Goal: Transaction & Acquisition: Book appointment/travel/reservation

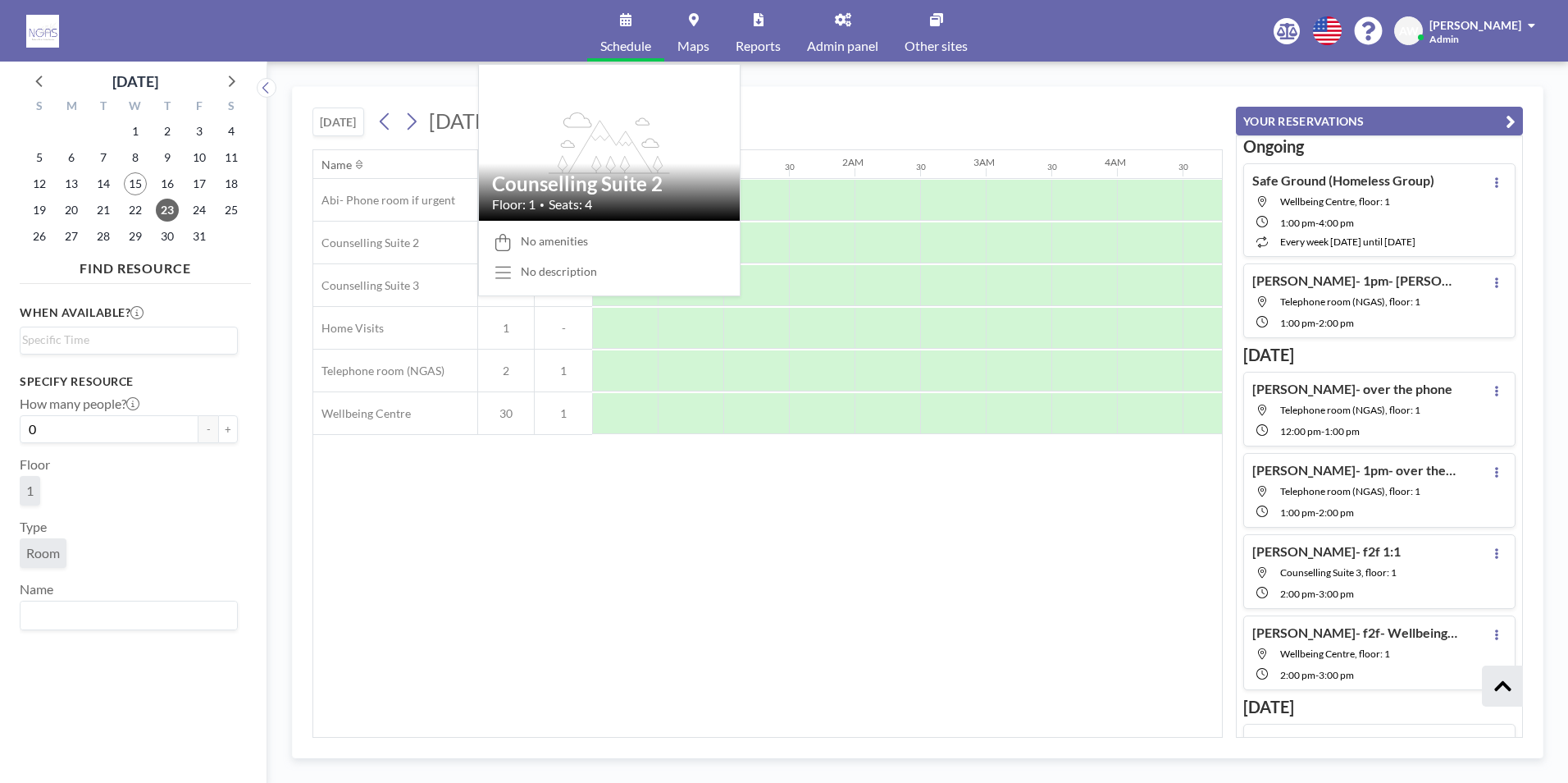
scroll to position [485, 0]
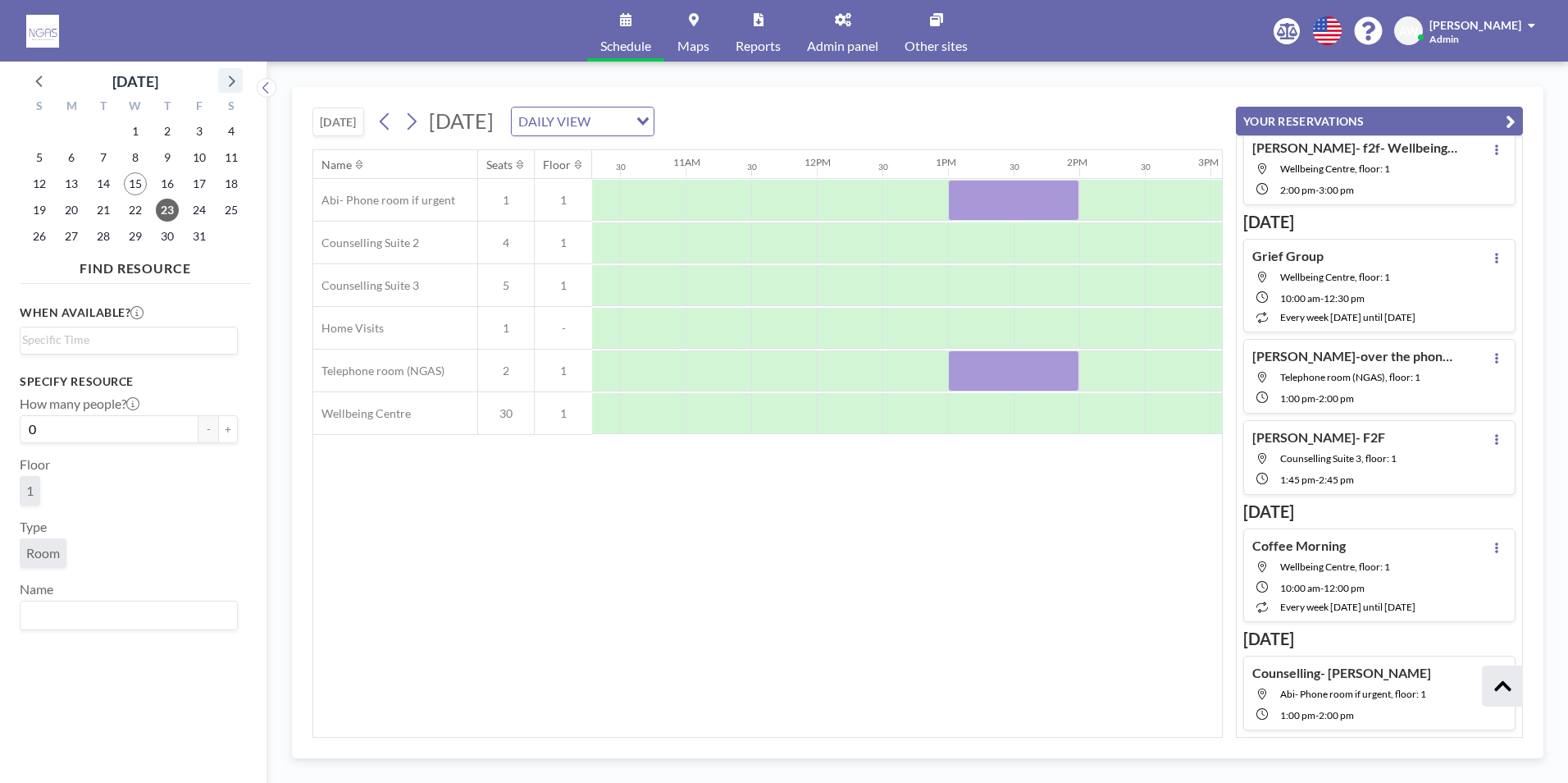
click at [232, 80] on icon at bounding box center [232, 81] width 7 height 12
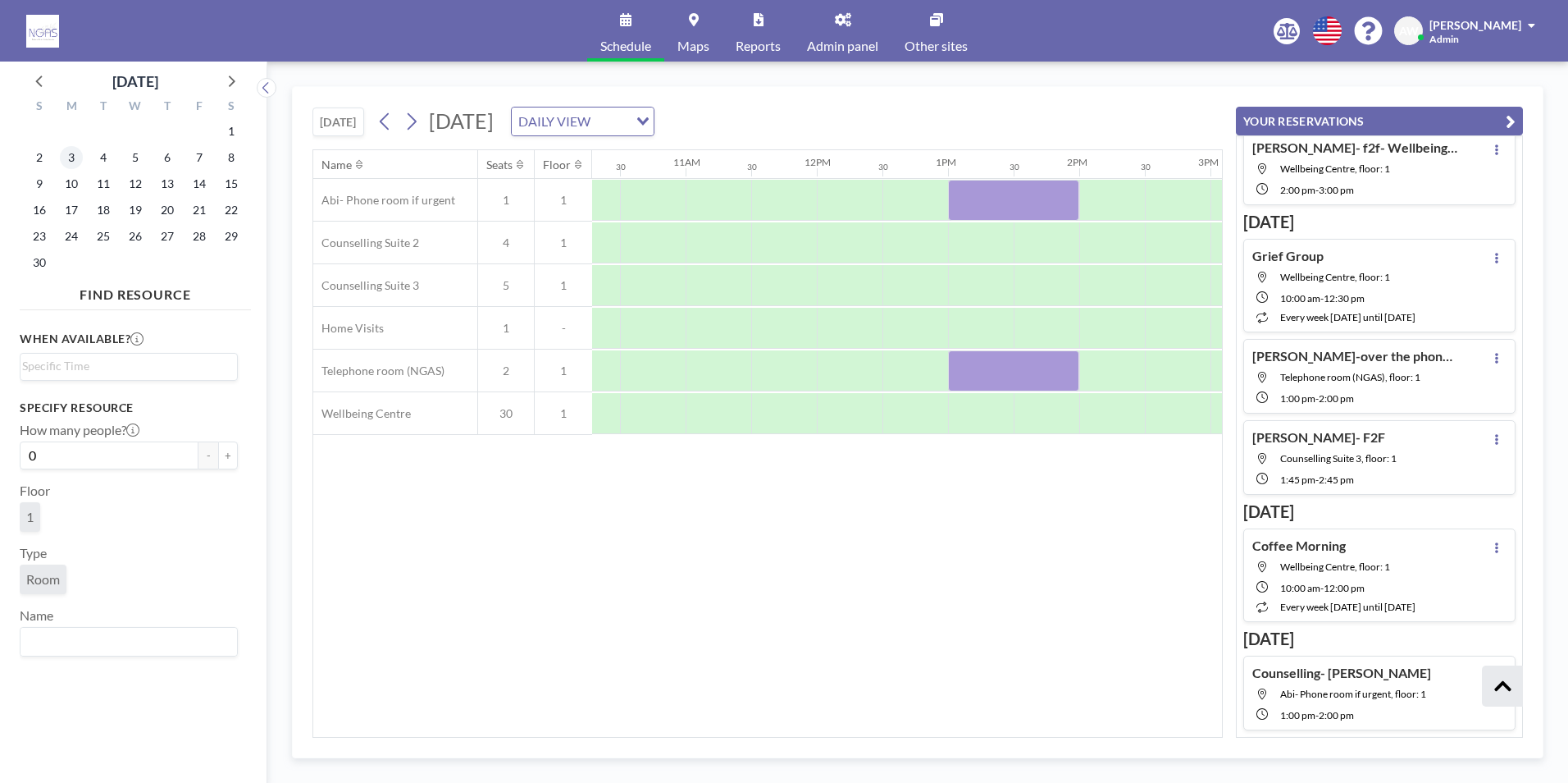
scroll to position [404, 0]
click at [206, 240] on span "28" at bounding box center [200, 236] width 23 height 23
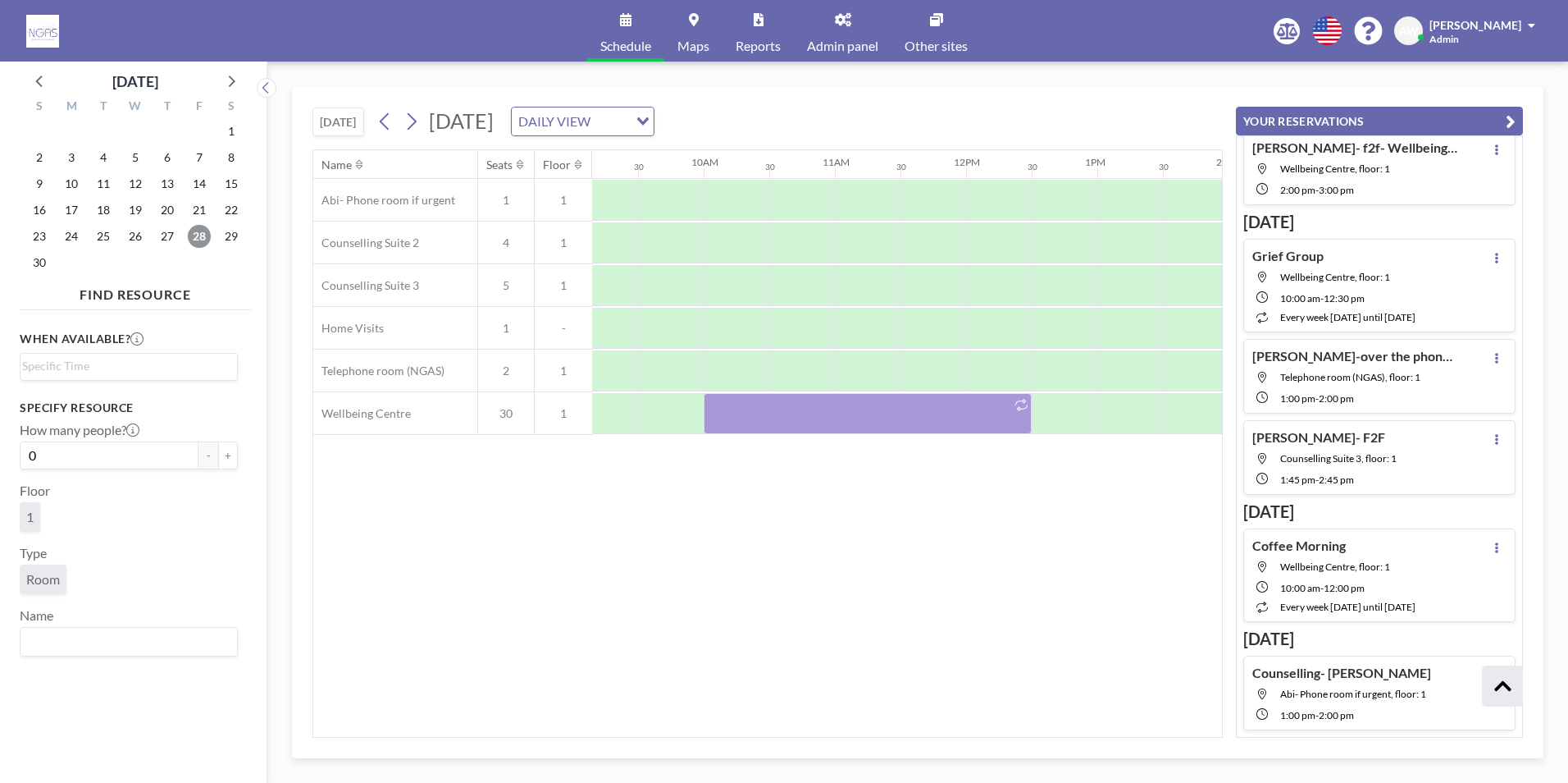
scroll to position [0, 1436]
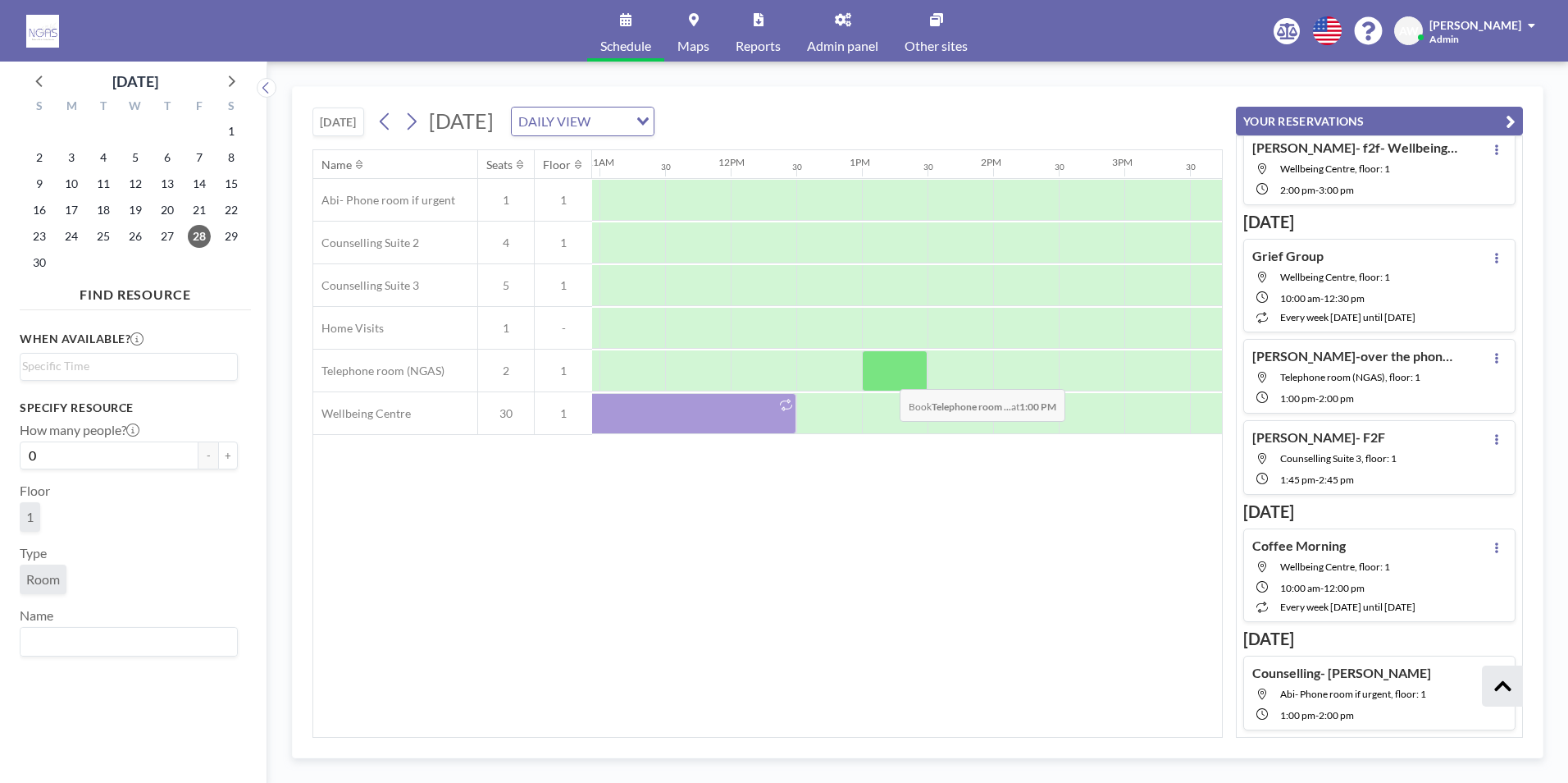
click at [886, 376] on div at bounding box center [895, 371] width 65 height 41
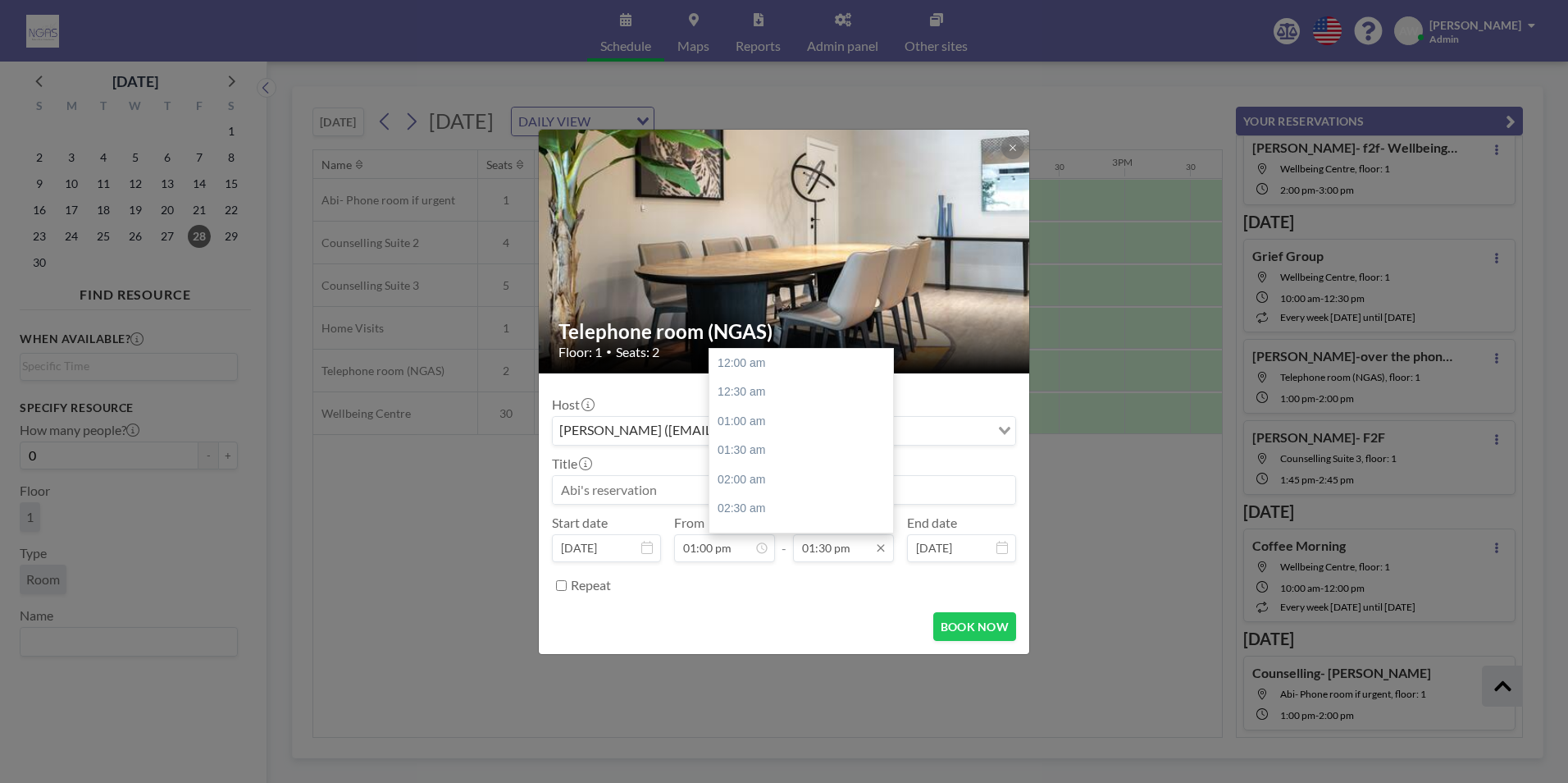
scroll to position [789, 0]
click at [769, 388] on div "02:00 pm" at bounding box center [805, 392] width 192 height 30
type input "02:00 pm"
click at [674, 491] on input at bounding box center [784, 490] width 462 height 28
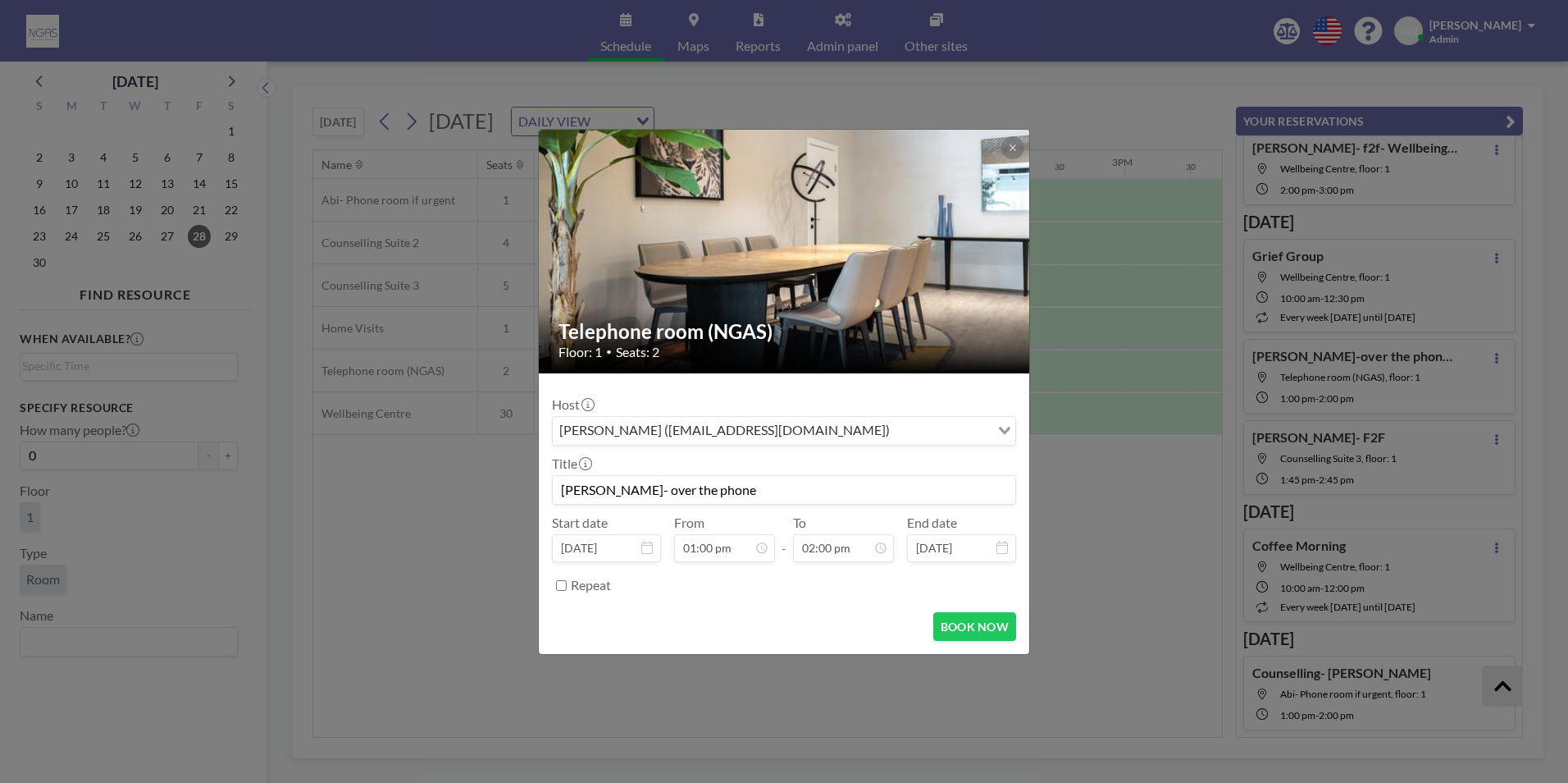
scroll to position [759, 0]
type input "[PERSON_NAME]- over the phone"
click at [1000, 642] on form "Host [PERSON_NAME] ([EMAIL_ADDRESS][DOMAIN_NAME]) Loading... Title [PERSON_NAME…" at bounding box center [784, 514] width 490 height 281
click at [1000, 635] on button "BOOK NOW" at bounding box center [975, 626] width 83 height 29
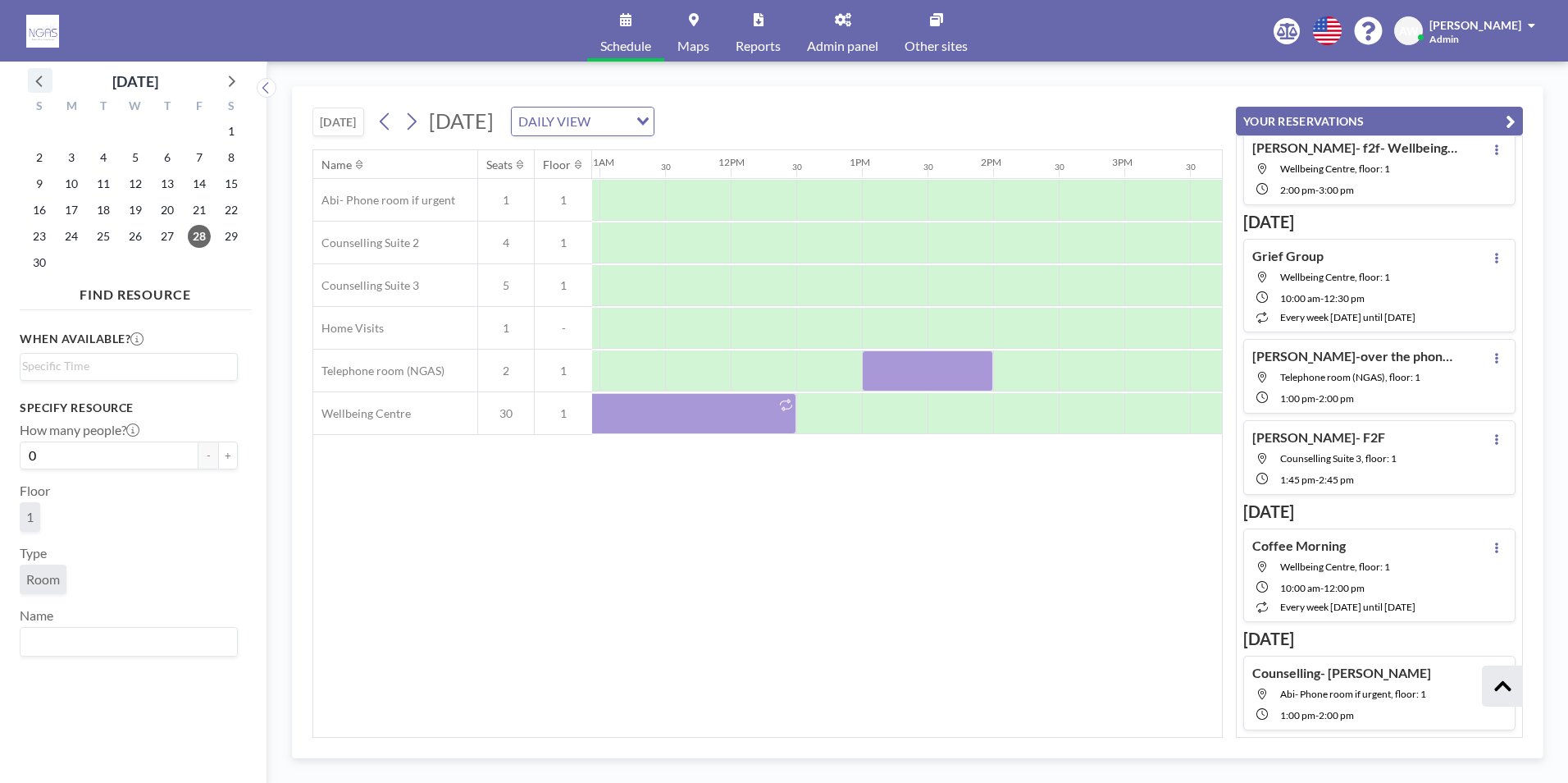
click at [38, 86] on icon at bounding box center [41, 80] width 22 height 22
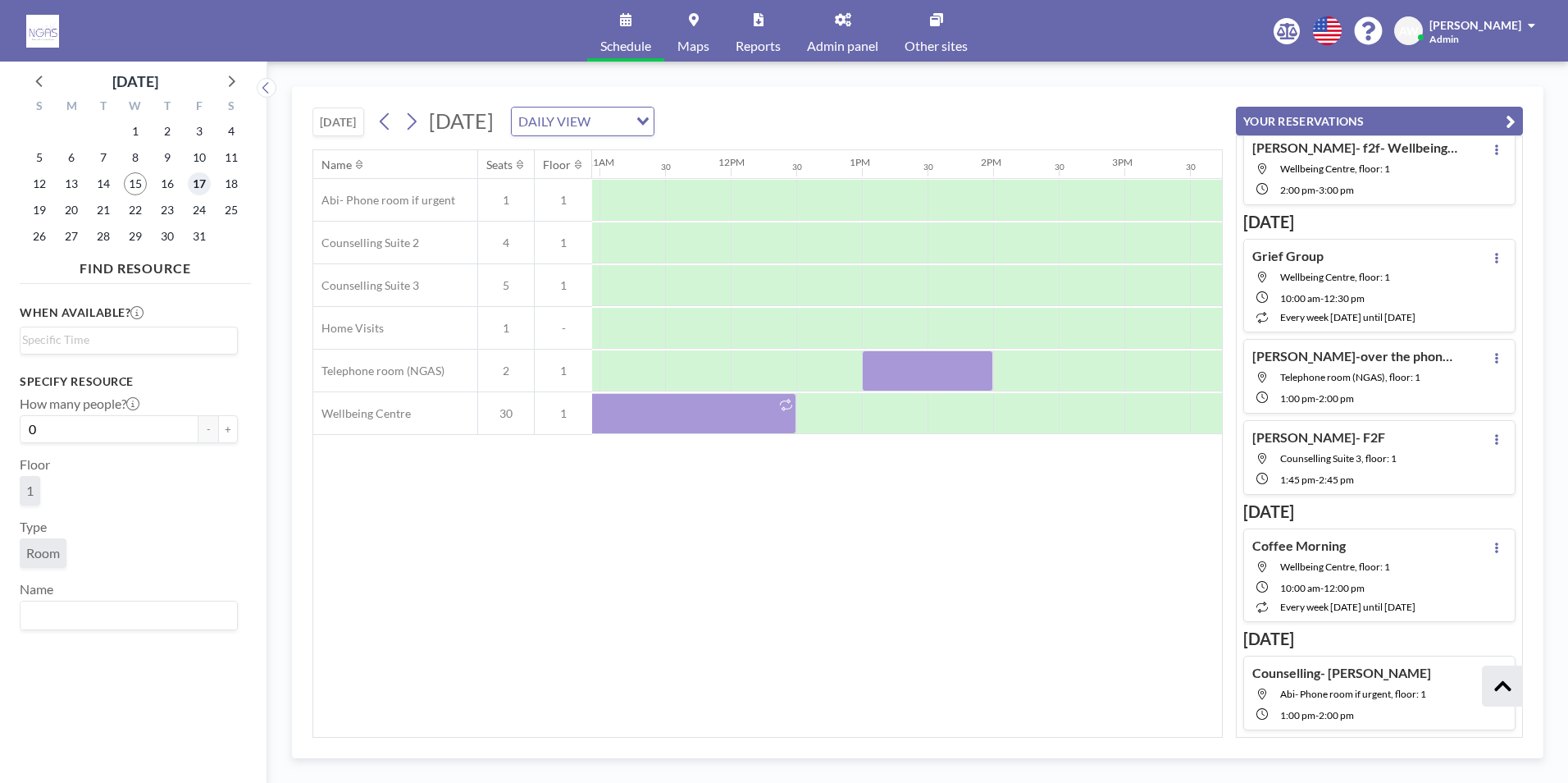
click at [193, 182] on span "17" at bounding box center [200, 184] width 23 height 23
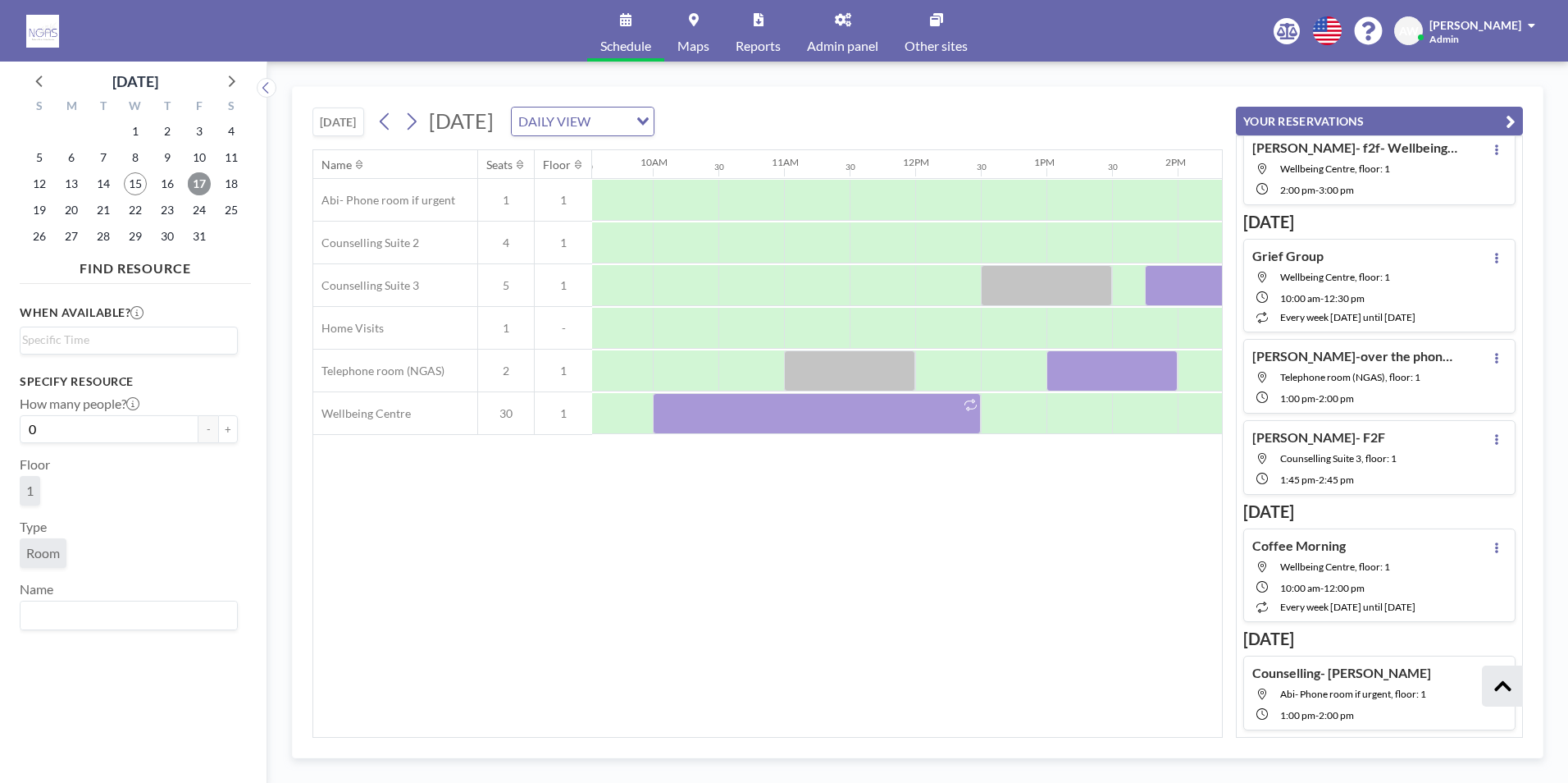
scroll to position [0, 1414]
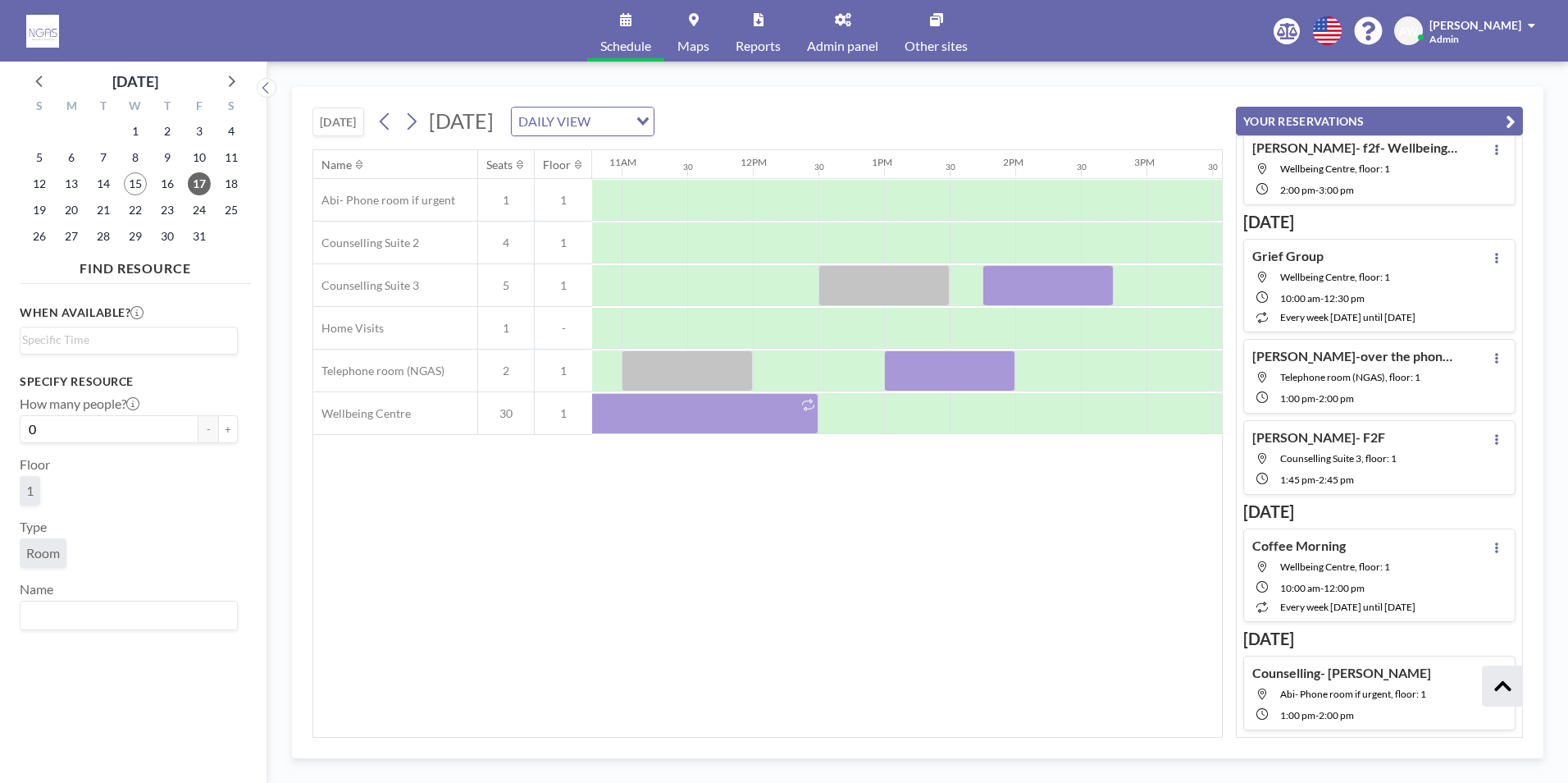
click at [85, 181] on div "13" at bounding box center [71, 184] width 32 height 27
click at [84, 181] on div "13" at bounding box center [71, 184] width 32 height 27
click at [70, 184] on span "13" at bounding box center [71, 184] width 23 height 23
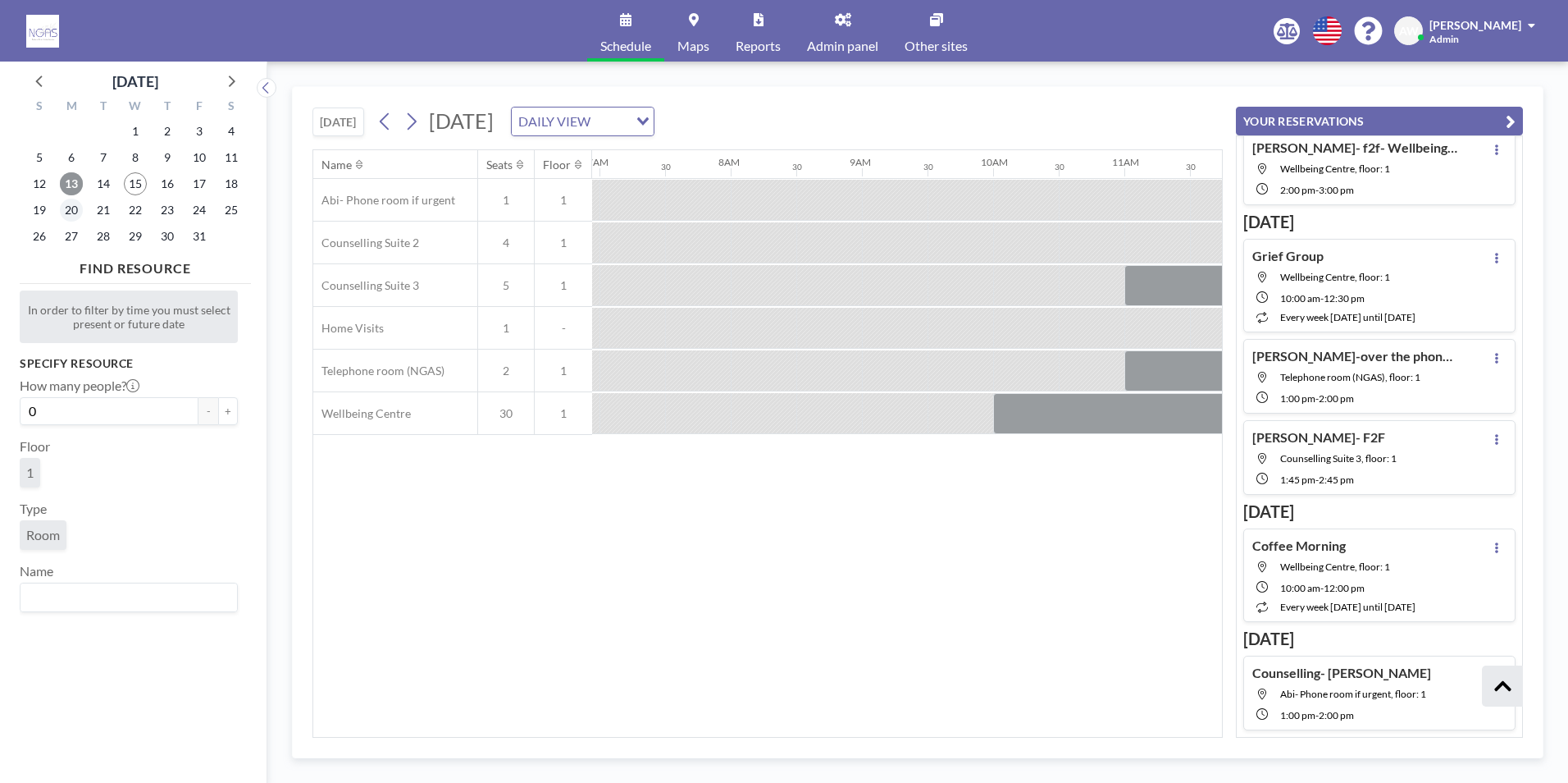
scroll to position [0, 984]
click at [68, 208] on span "20" at bounding box center [71, 210] width 23 height 23
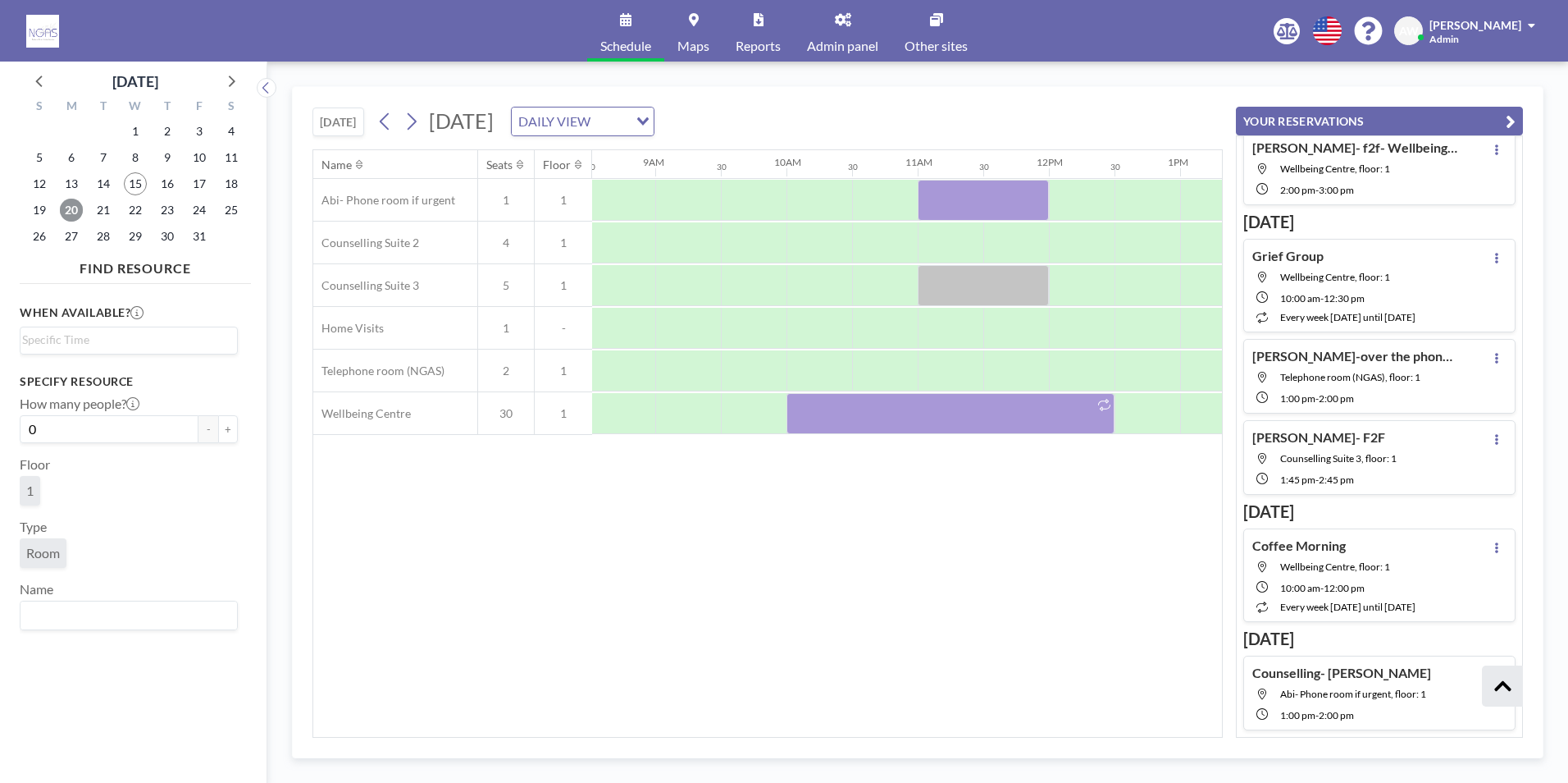
scroll to position [0, 1242]
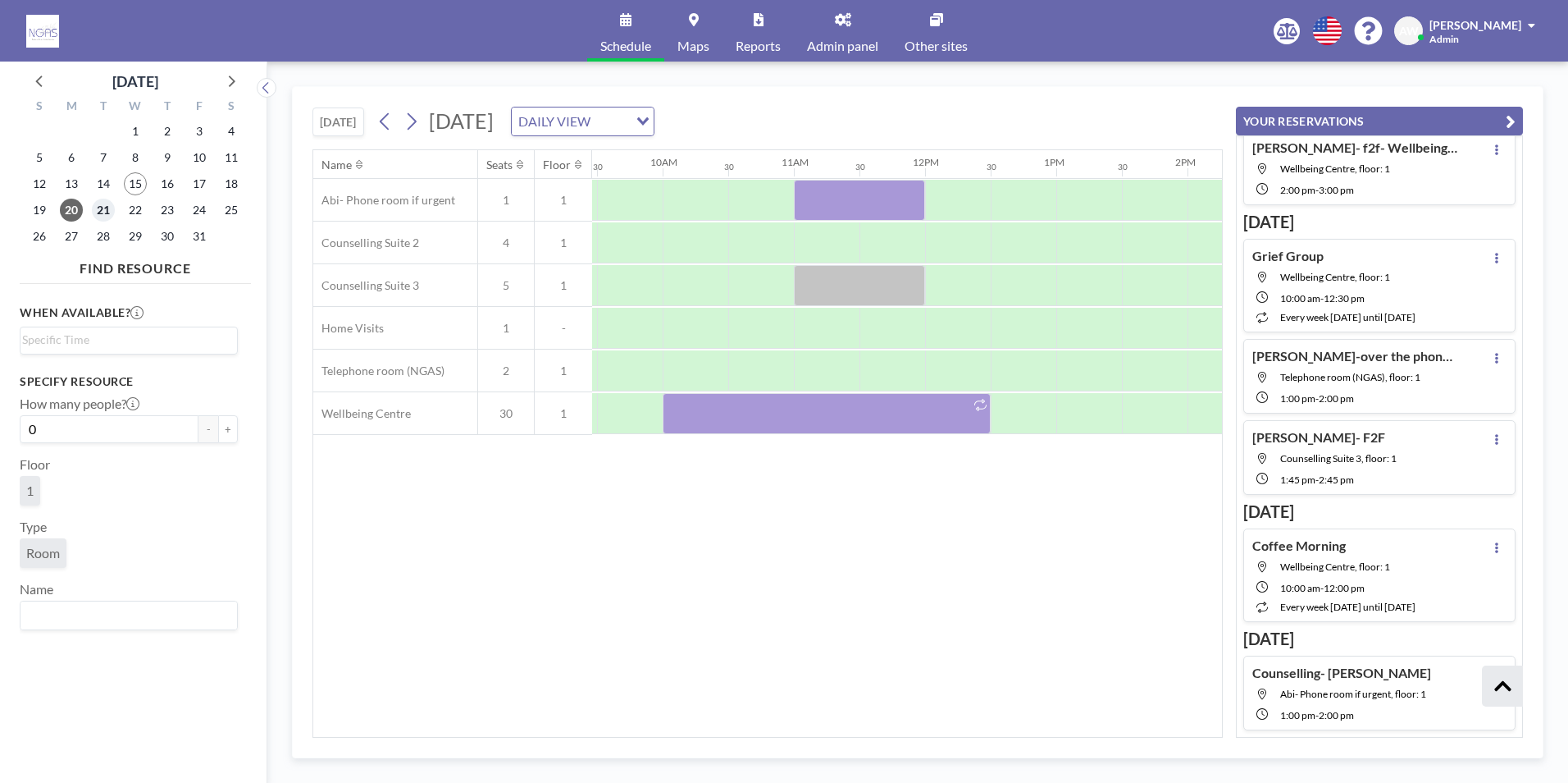
click at [109, 216] on span "21" at bounding box center [104, 210] width 23 height 23
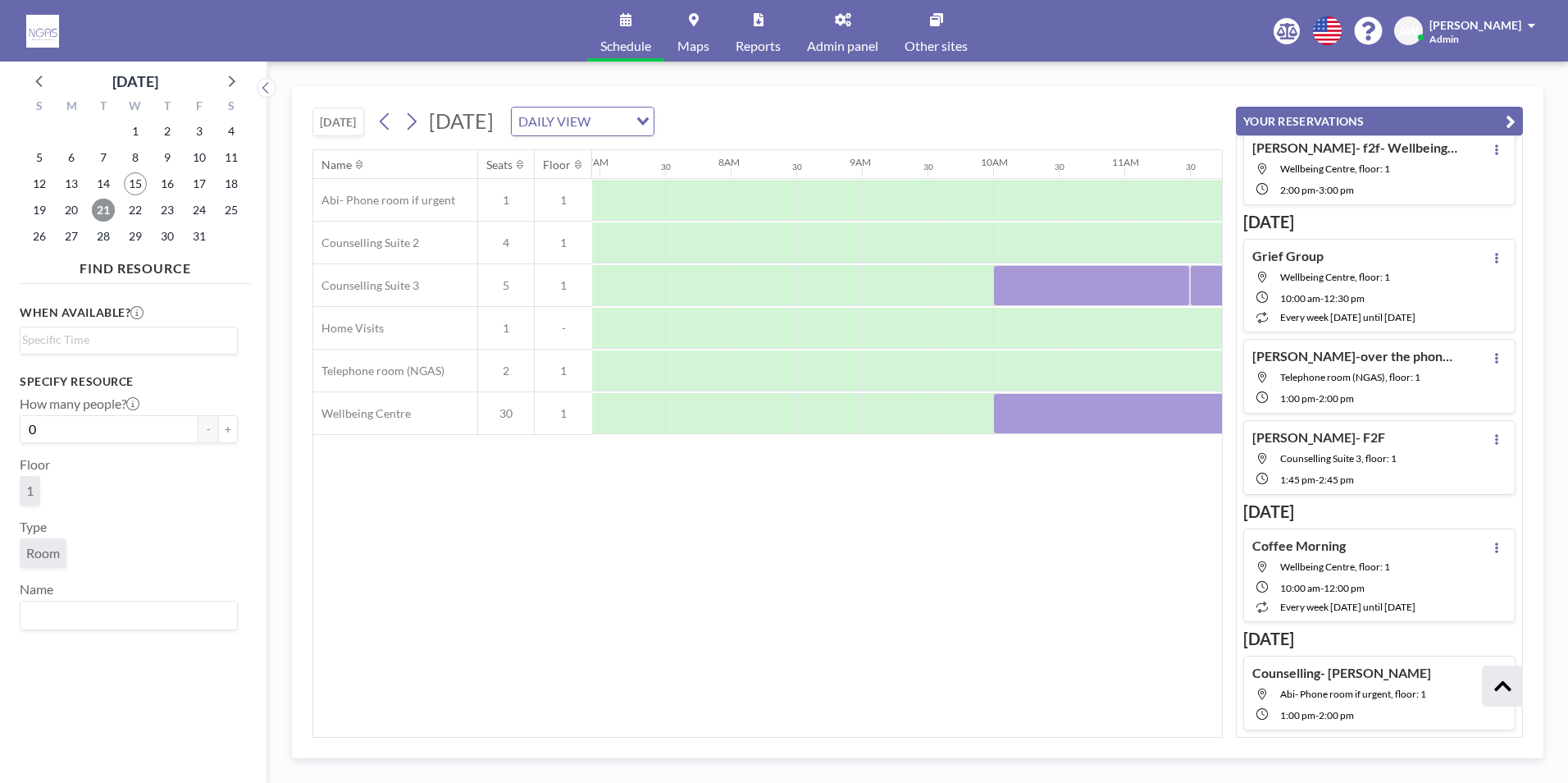
scroll to position [0, 984]
click at [71, 207] on span "20" at bounding box center [71, 210] width 23 height 23
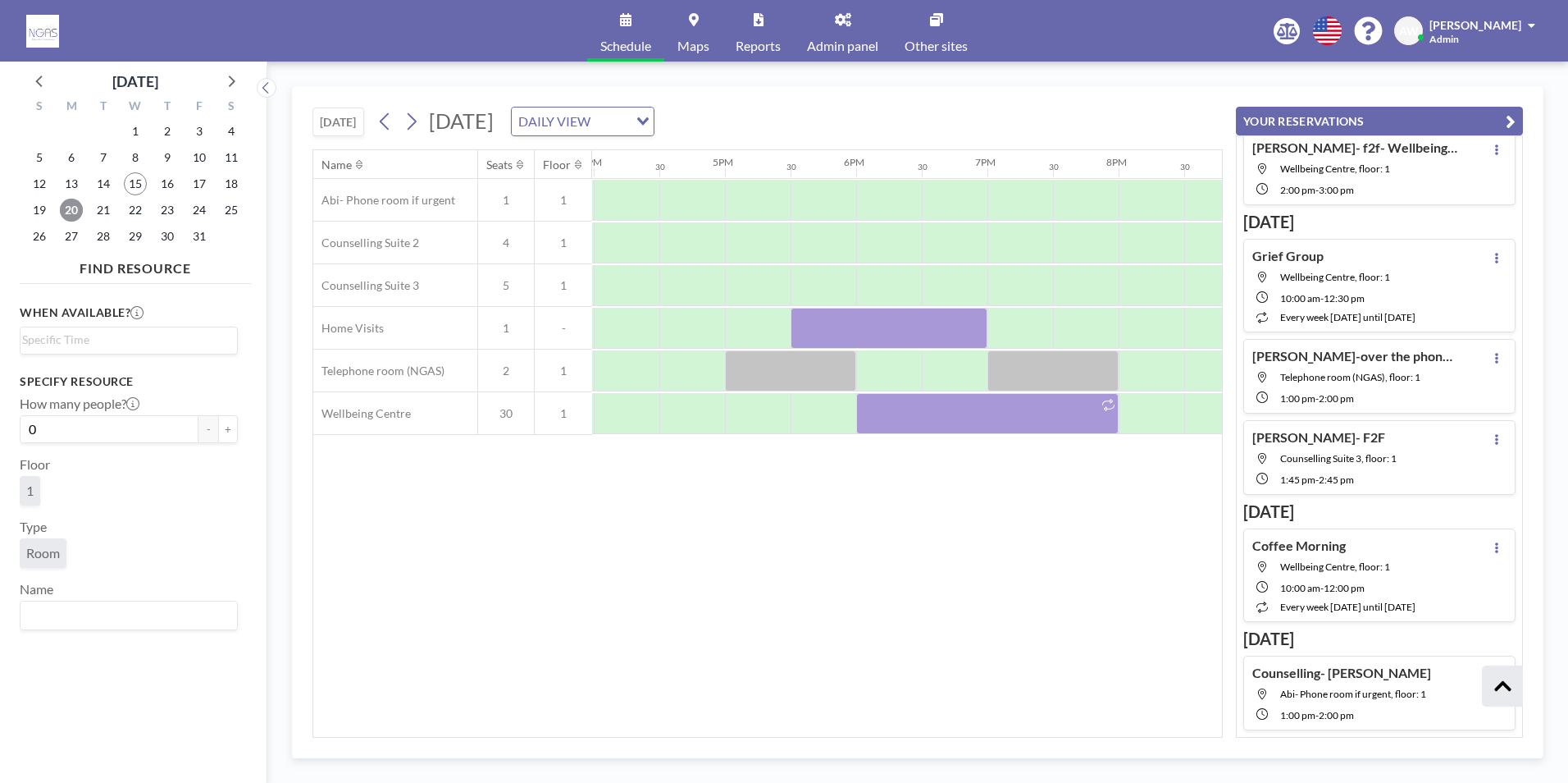
scroll to position [0, 2238]
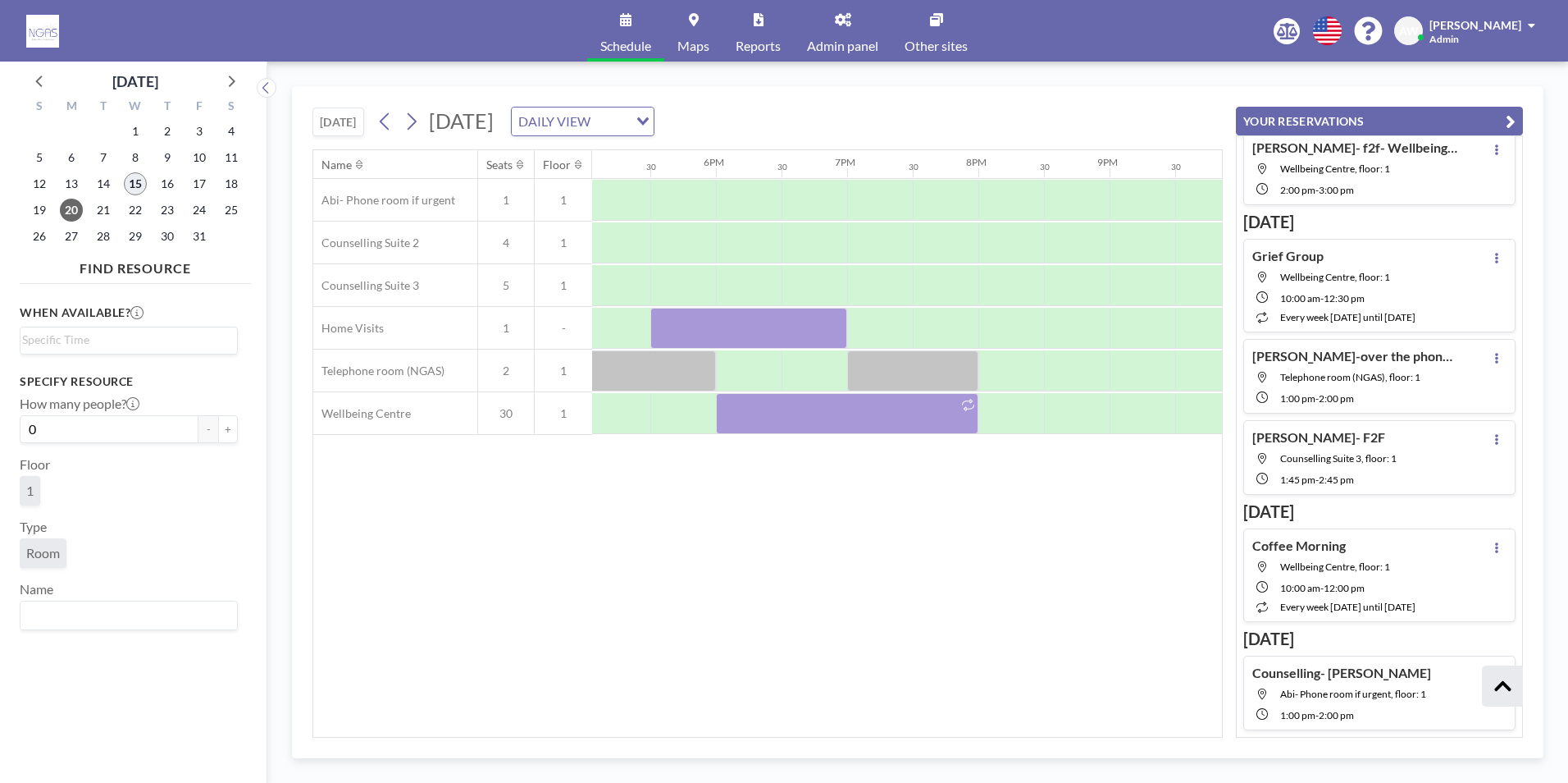
click at [128, 193] on span "15" at bounding box center [136, 184] width 23 height 23
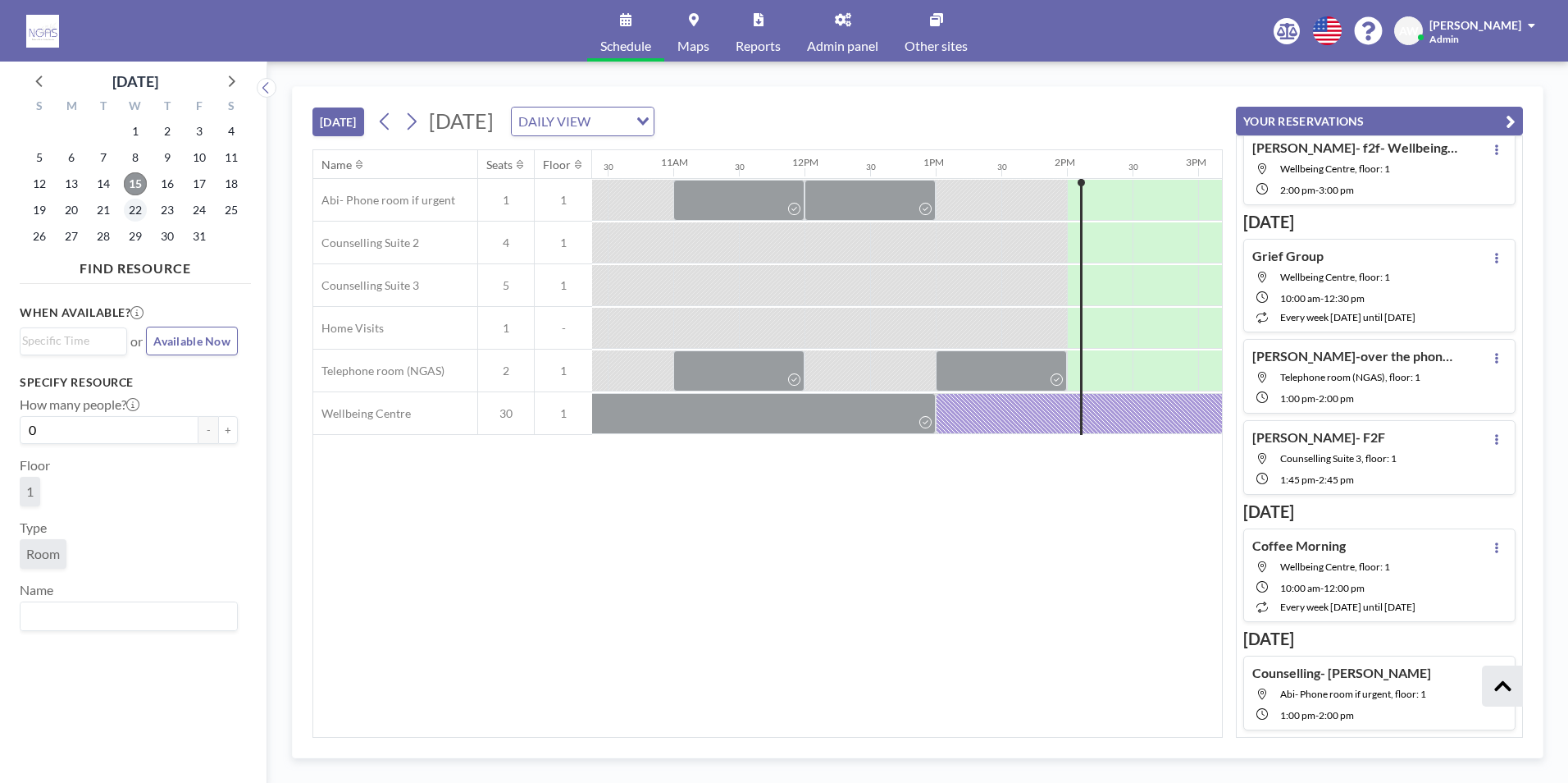
scroll to position [0, 1772]
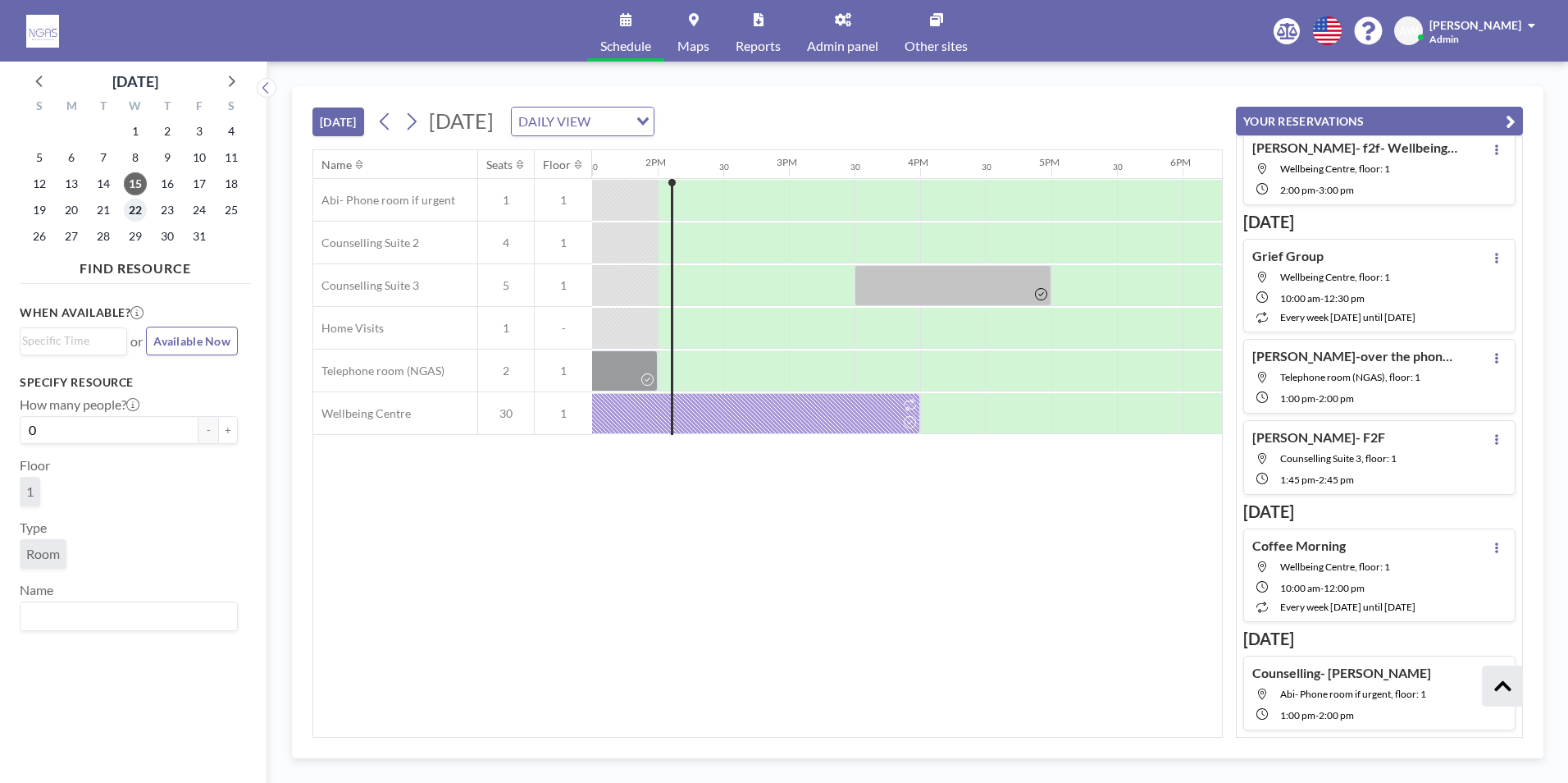
click at [145, 205] on span "22" at bounding box center [136, 210] width 23 height 23
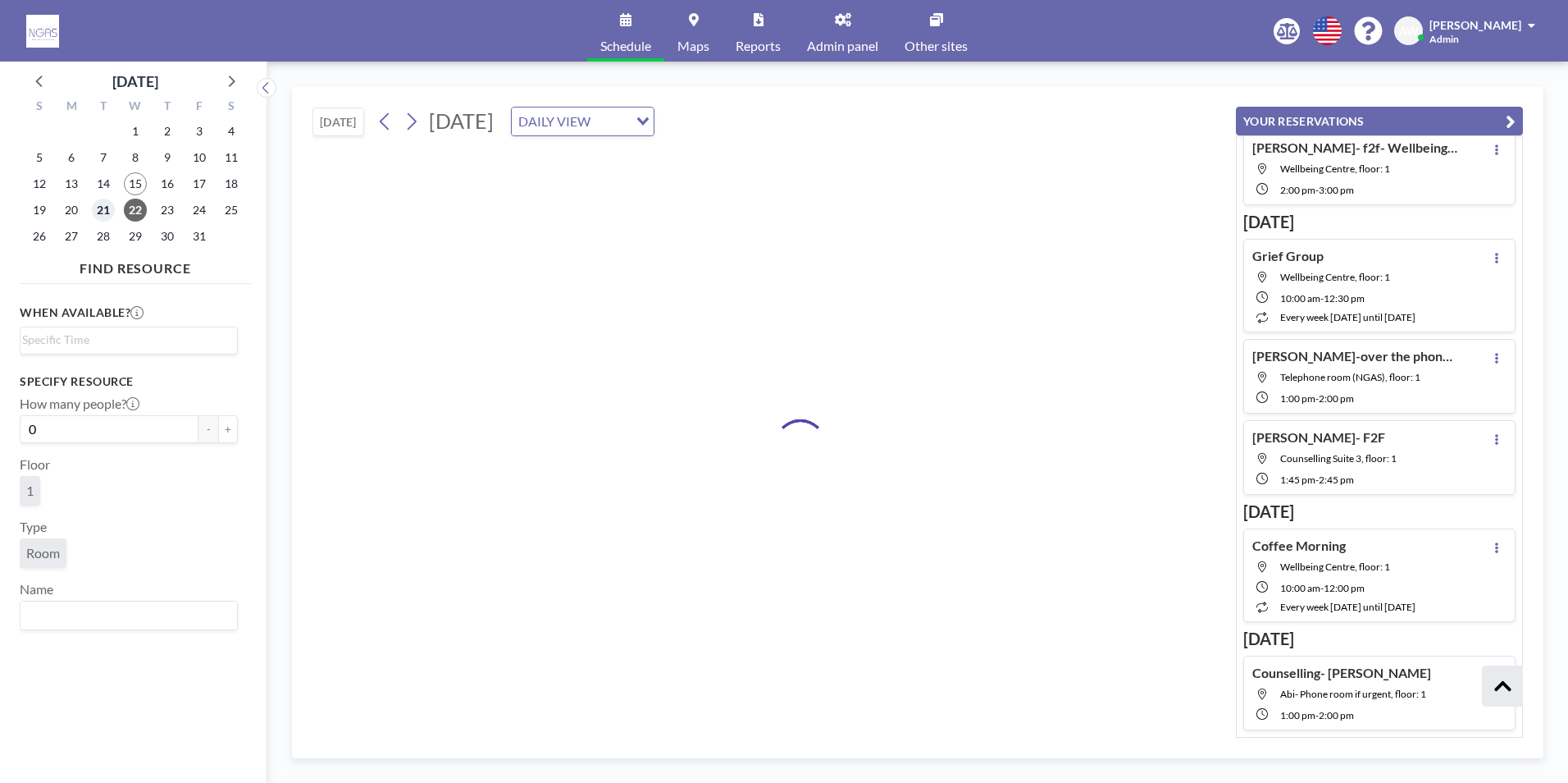
click at [99, 217] on span "21" at bounding box center [104, 210] width 23 height 23
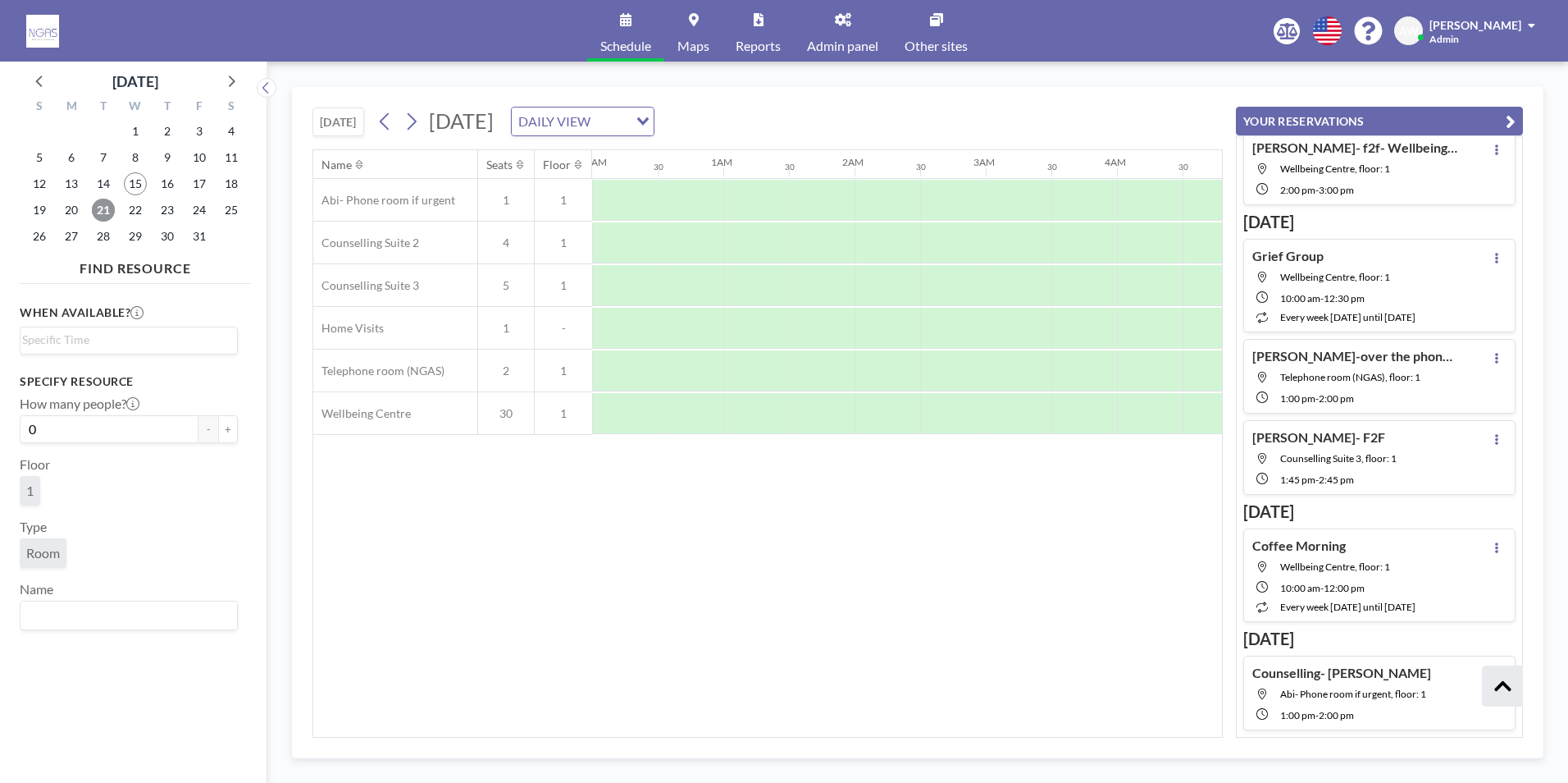
scroll to position [0, 0]
click at [75, 210] on span "20" at bounding box center [71, 210] width 23 height 23
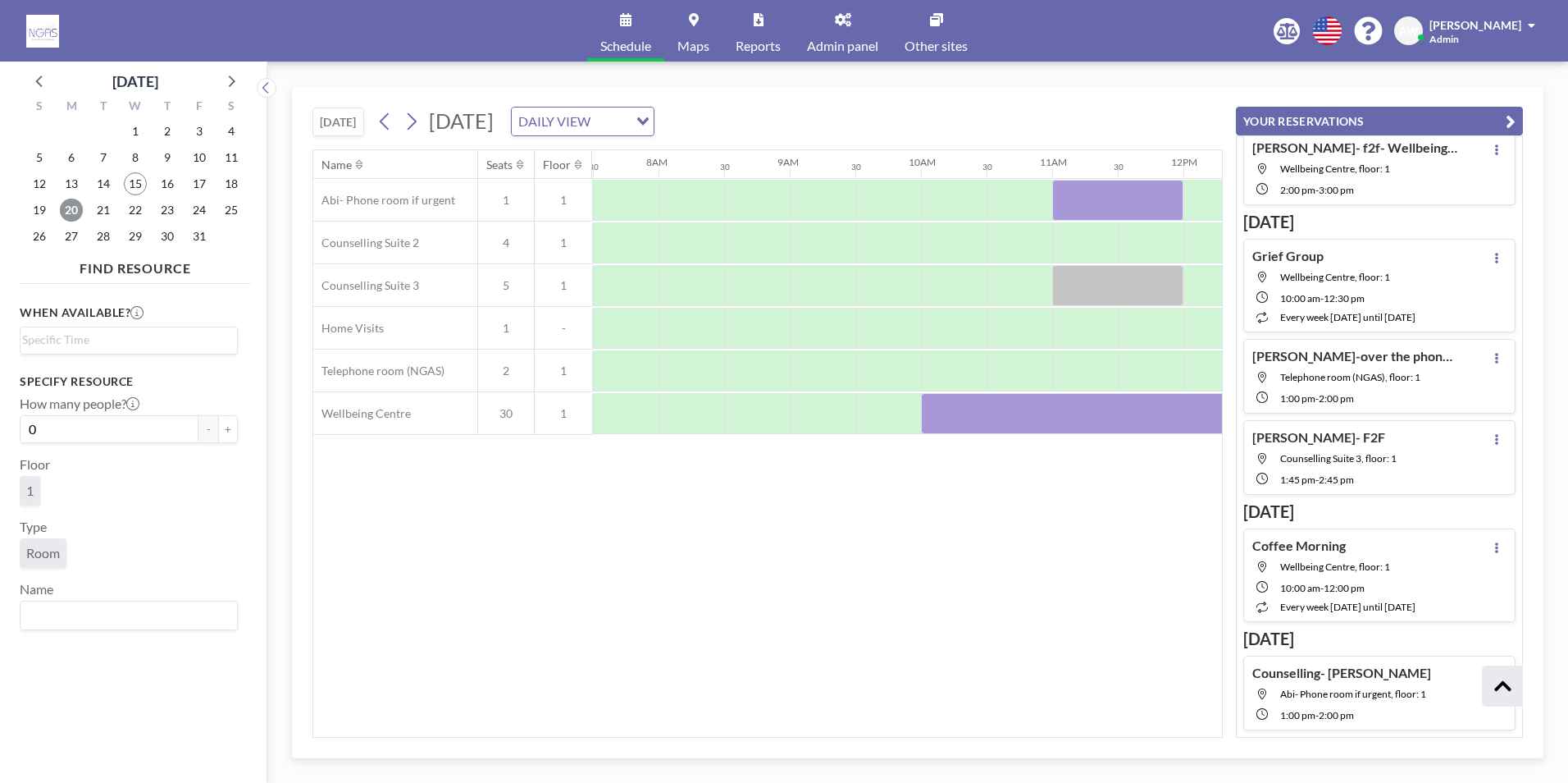
scroll to position [0, 984]
click at [133, 207] on span "22" at bounding box center [136, 210] width 23 height 23
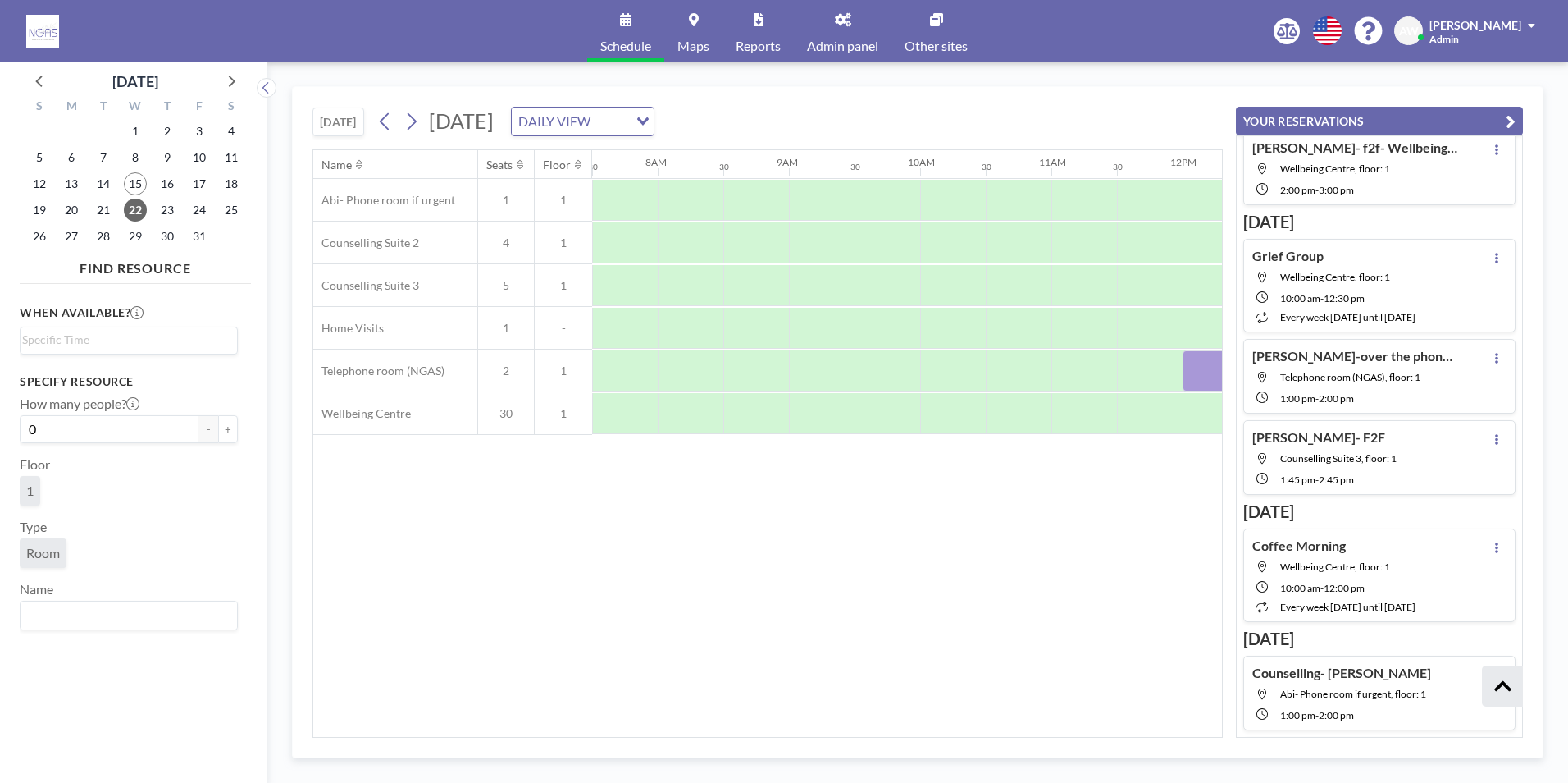
click at [154, 209] on div "23" at bounding box center [166, 210] width 32 height 27
click at [158, 205] on span "23" at bounding box center [167, 210] width 23 height 23
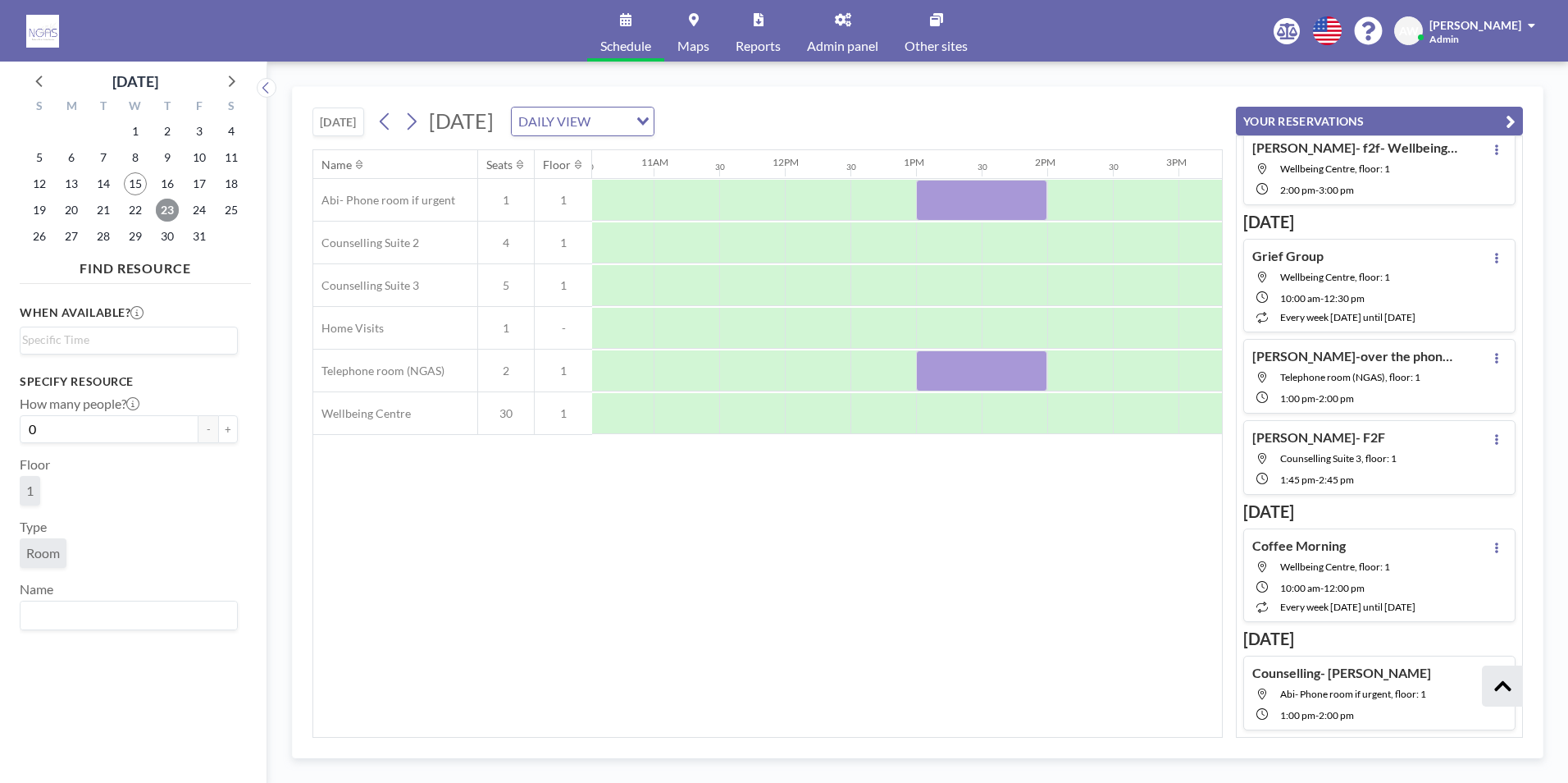
scroll to position [0, 1436]
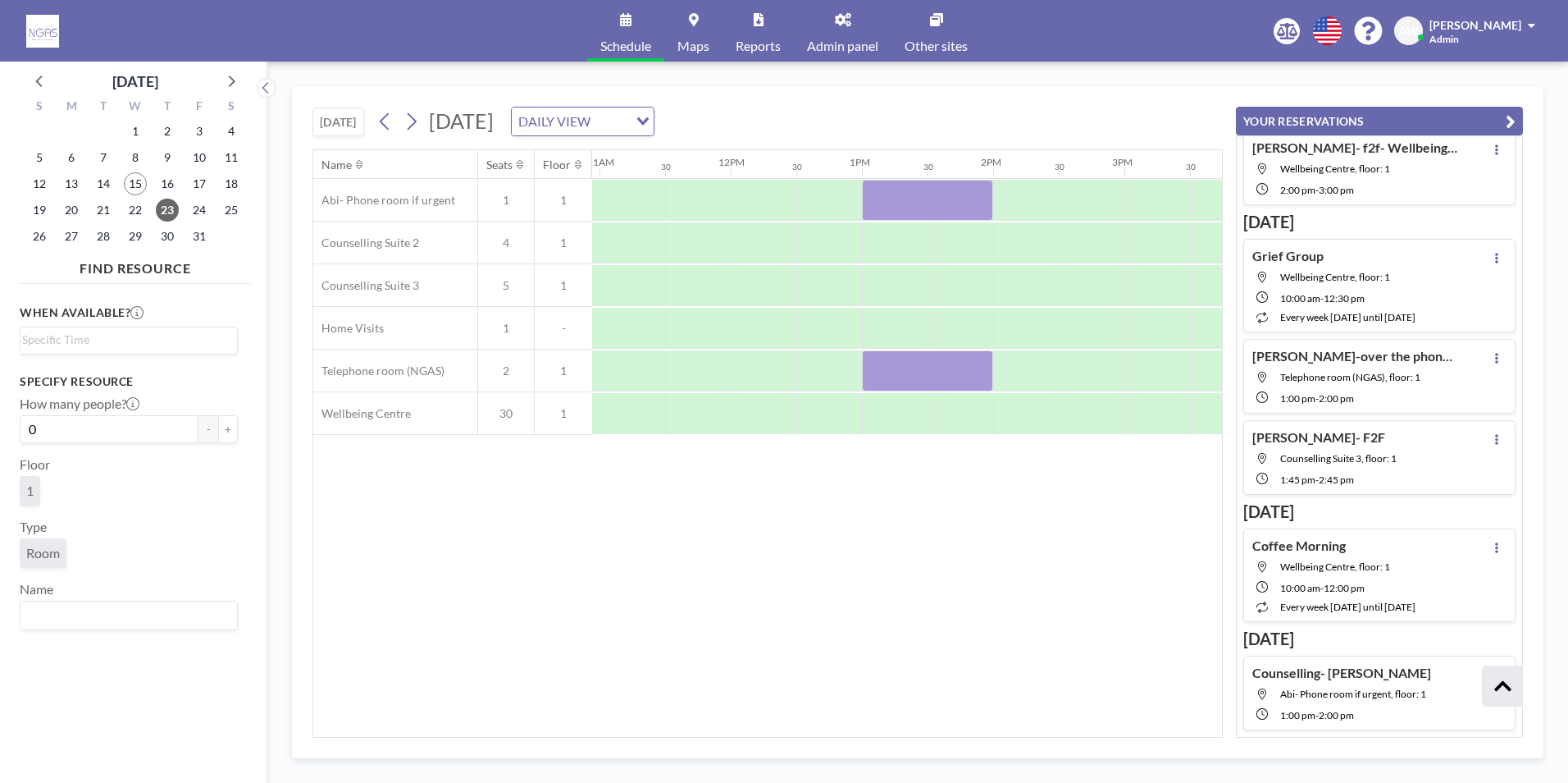
click at [858, 522] on div "Name Seats Floor 12AM 30 1AM 30 2AM 30 3AM 30 4AM 30 5AM 30 6AM 30 7AM 30 8AM 3…" at bounding box center [767, 443] width 909 height 587
